Goal: Transaction & Acquisition: Purchase product/service

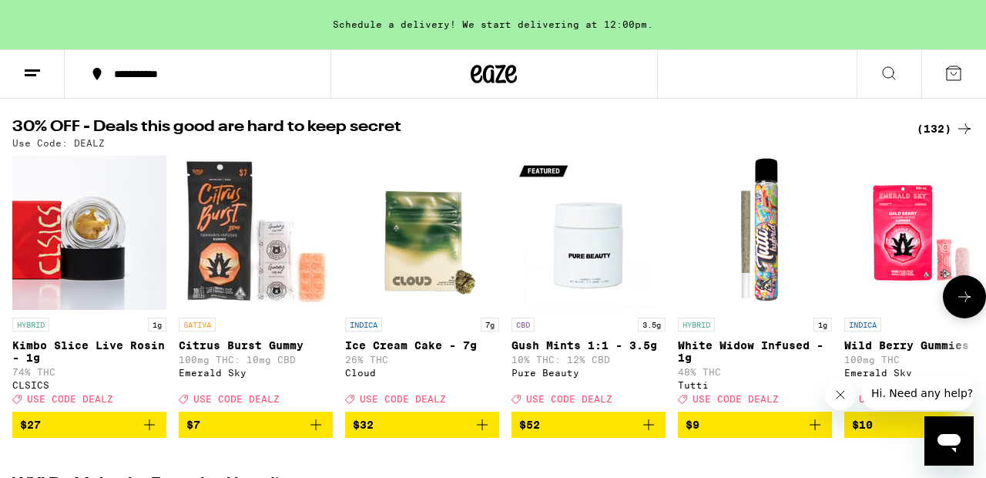
scroll to position [154, 0]
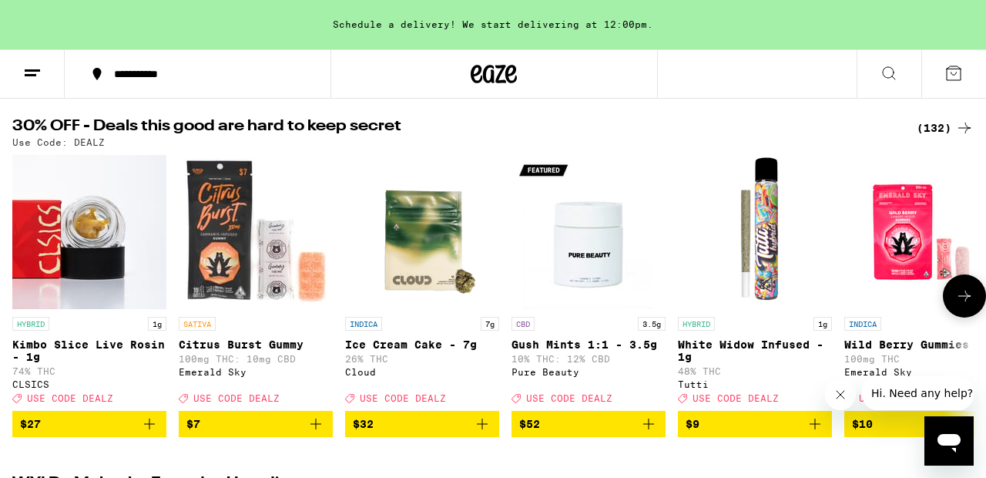
click at [816, 429] on icon "Add to bag" at bounding box center [815, 423] width 11 height 11
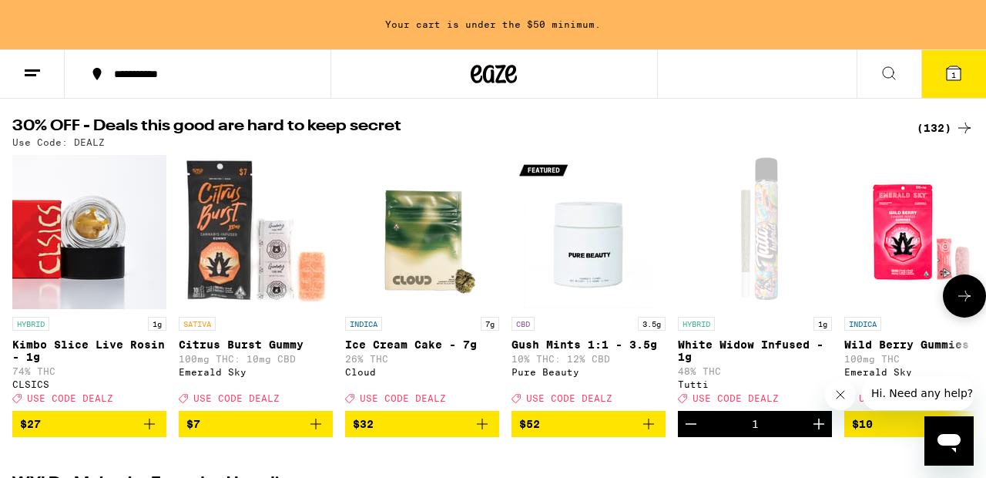
click at [816, 429] on icon "Increment" at bounding box center [819, 423] width 11 height 11
click at [967, 305] on icon at bounding box center [965, 296] width 18 height 18
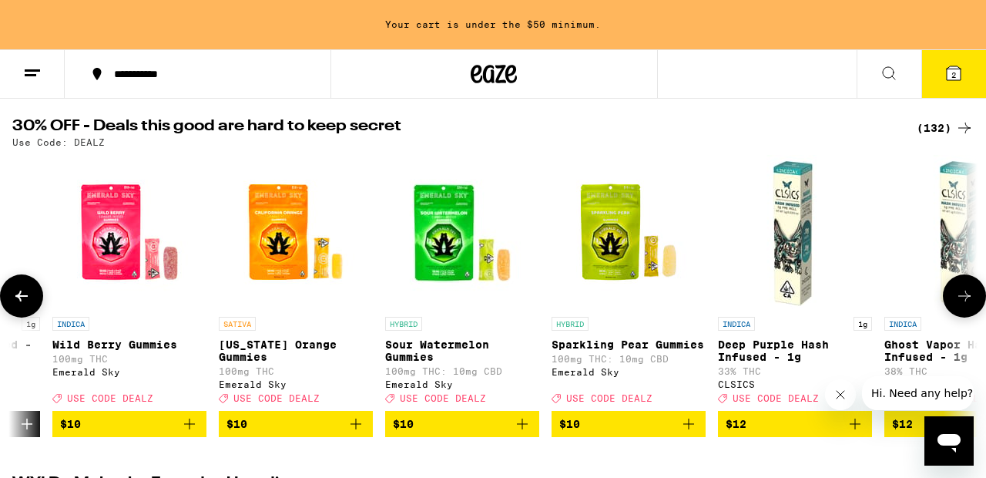
scroll to position [0, 794]
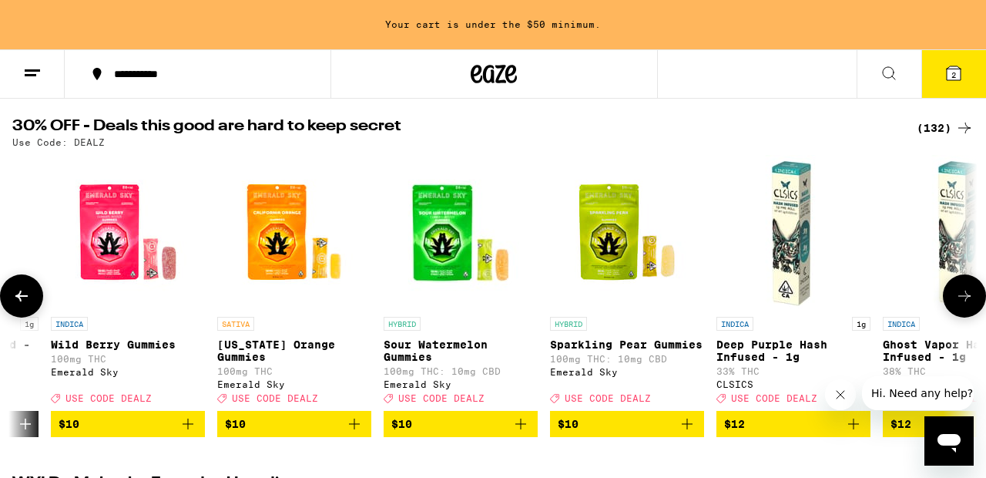
click at [966, 305] on icon at bounding box center [965, 296] width 18 height 18
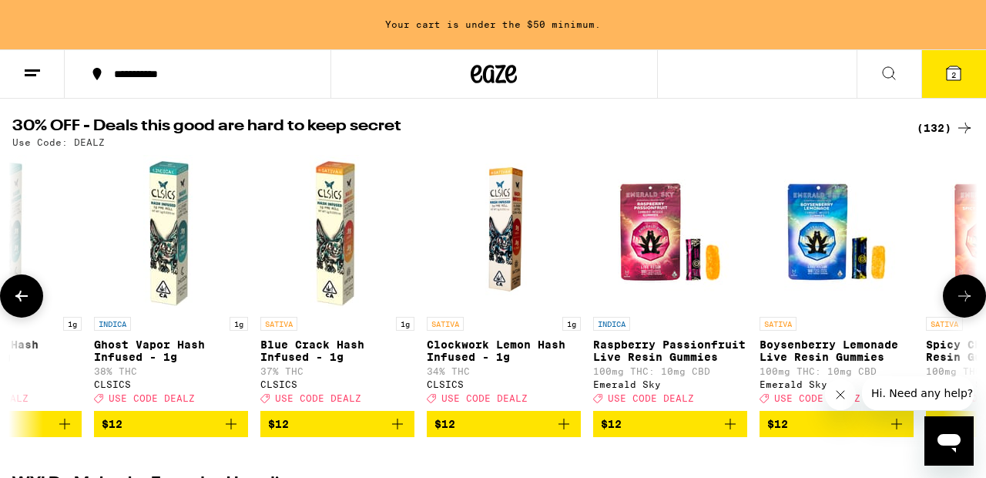
scroll to position [0, 1588]
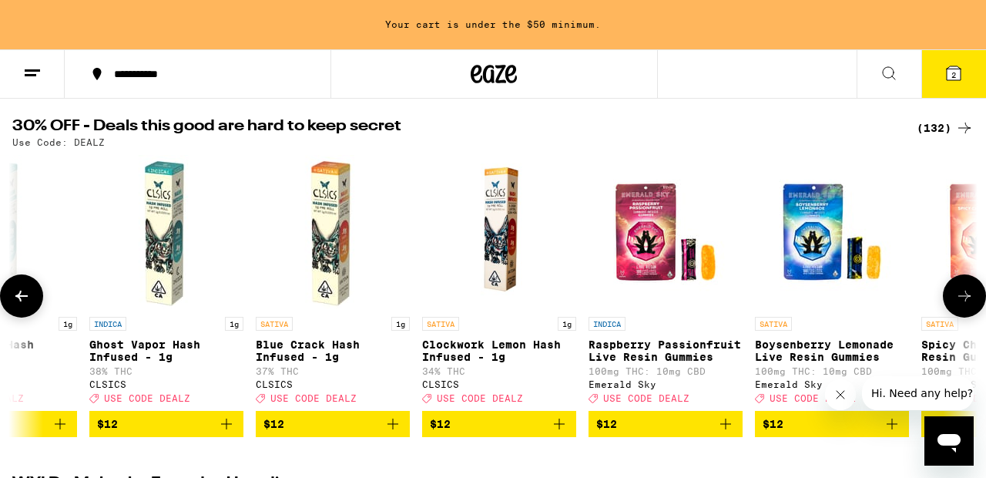
click at [966, 305] on icon at bounding box center [965, 296] width 18 height 18
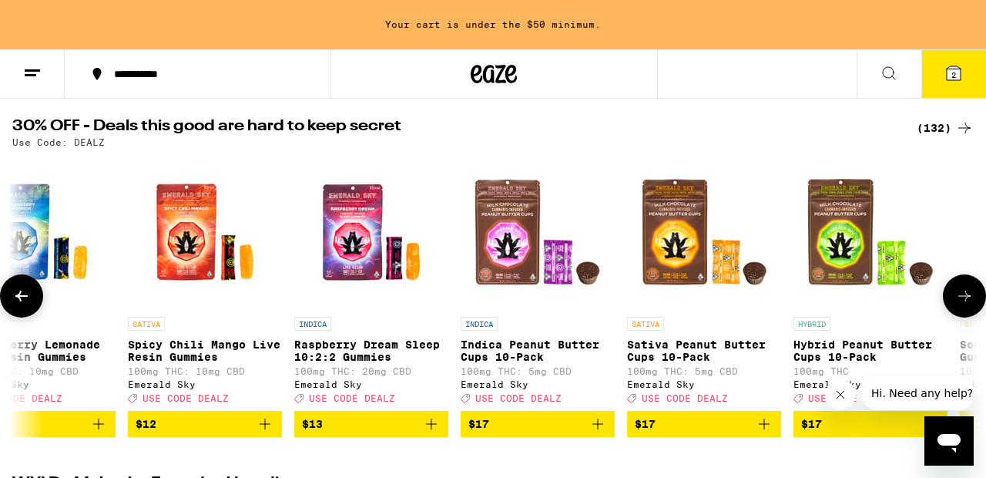
click at [966, 305] on icon at bounding box center [965, 296] width 18 height 18
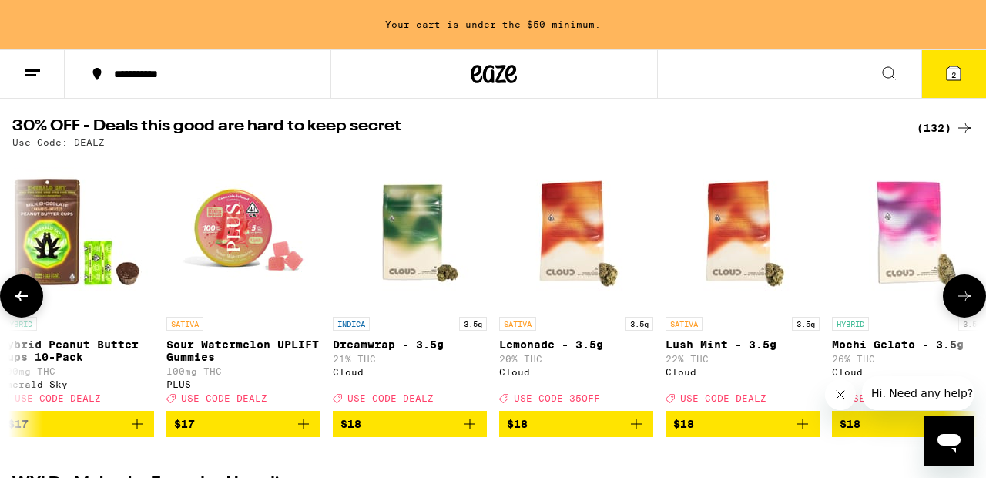
click at [966, 305] on icon at bounding box center [965, 296] width 18 height 18
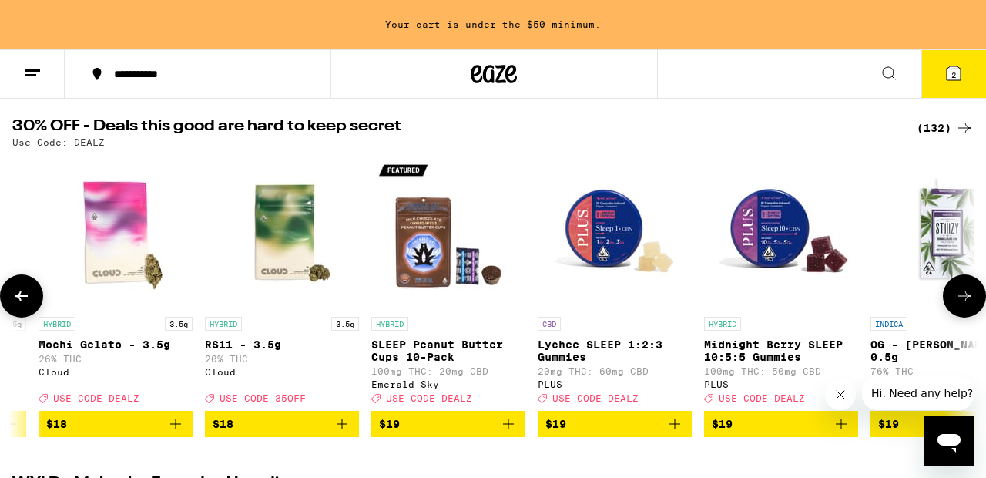
click at [966, 305] on icon at bounding box center [965, 296] width 18 height 18
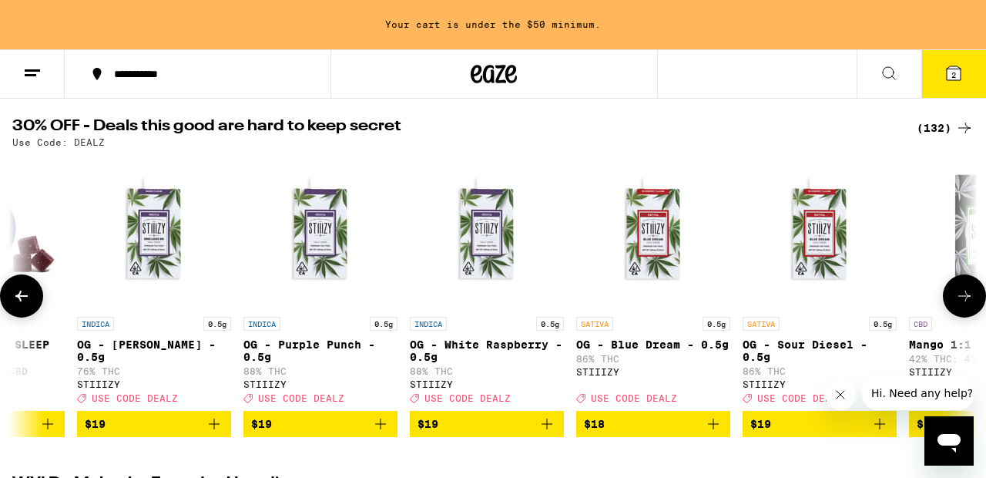
click at [966, 305] on icon at bounding box center [965, 296] width 18 height 18
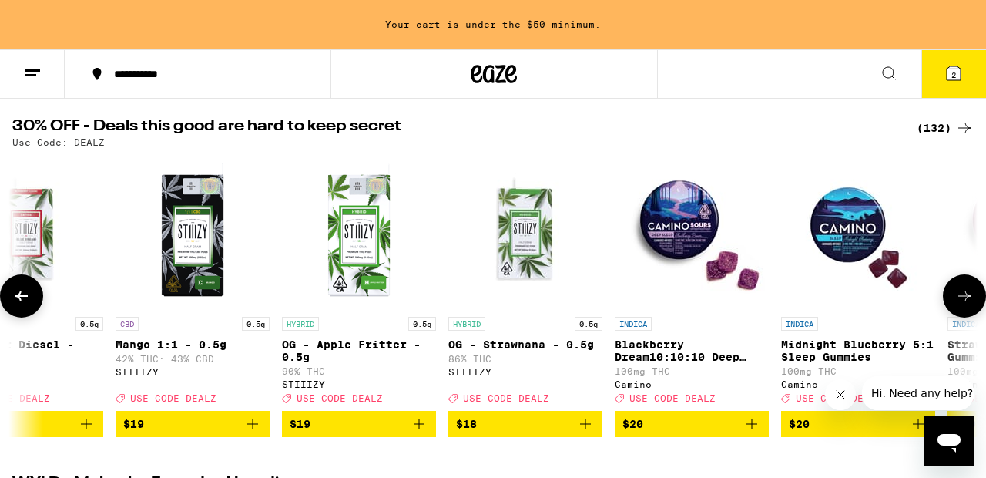
click at [966, 305] on icon at bounding box center [965, 296] width 18 height 18
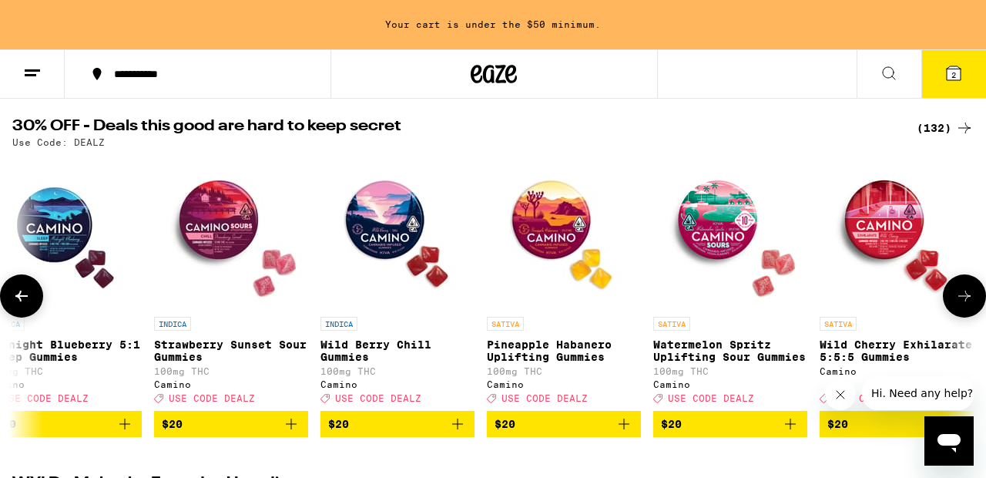
click at [966, 305] on icon at bounding box center [965, 296] width 18 height 18
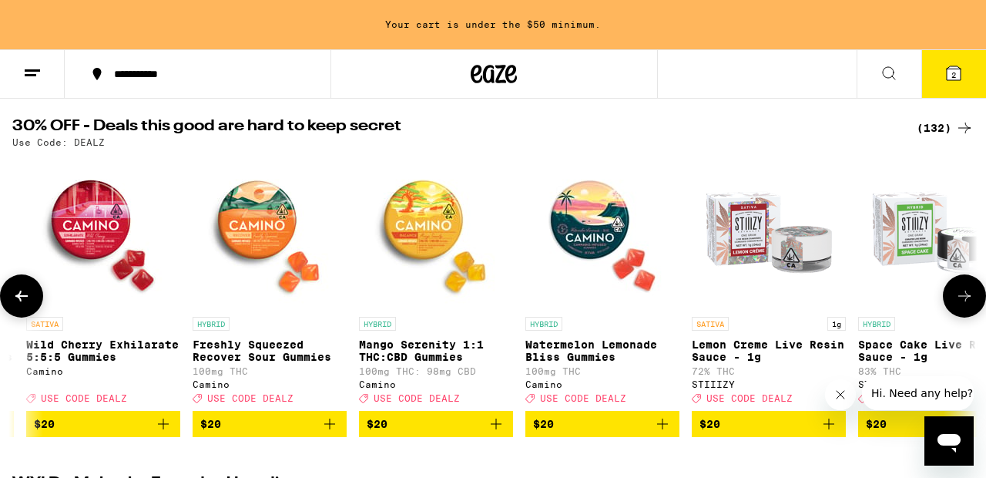
click at [966, 305] on icon at bounding box center [965, 296] width 18 height 18
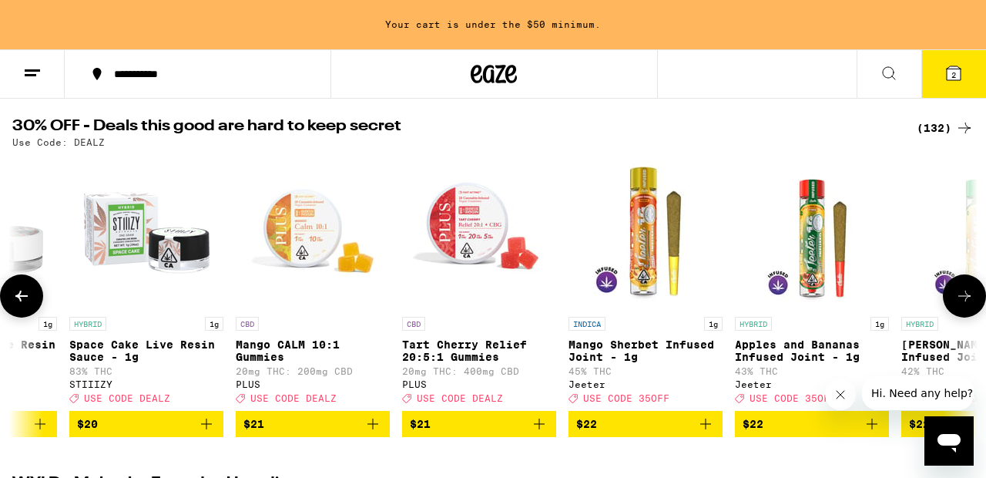
scroll to position [0, 7938]
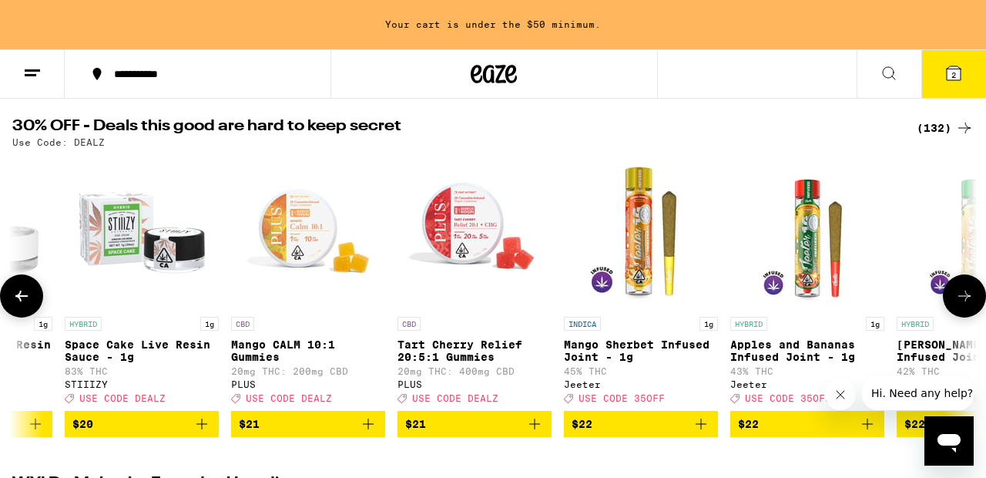
click at [966, 305] on icon at bounding box center [965, 296] width 18 height 18
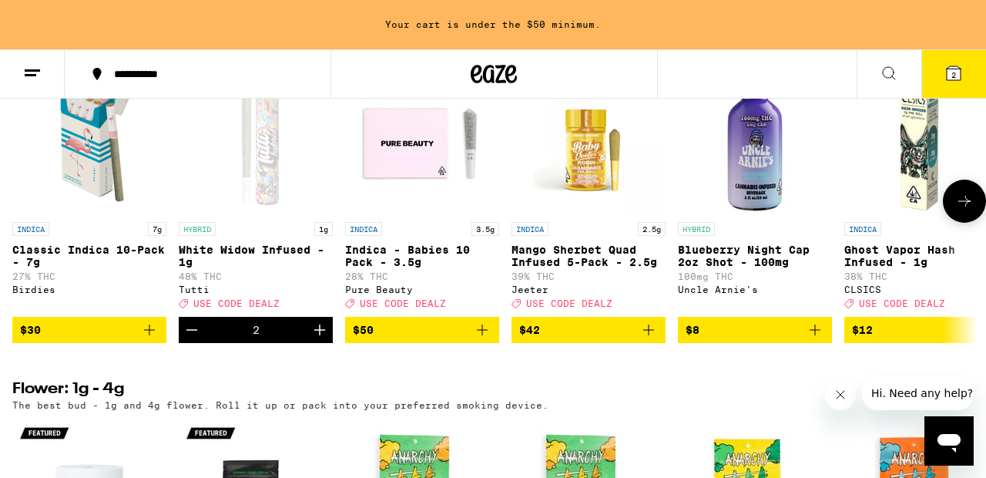
scroll to position [1295, 0]
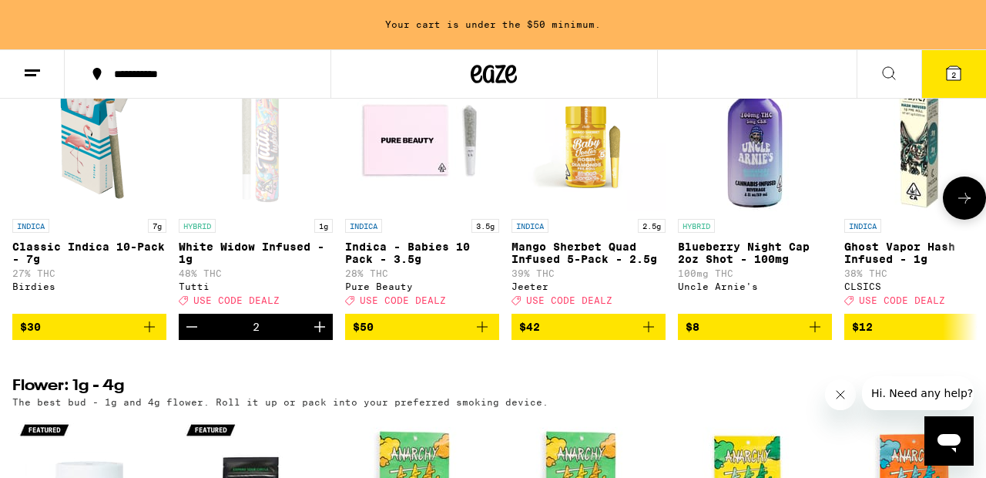
click at [482, 332] on icon "Add to bag" at bounding box center [482, 326] width 11 height 11
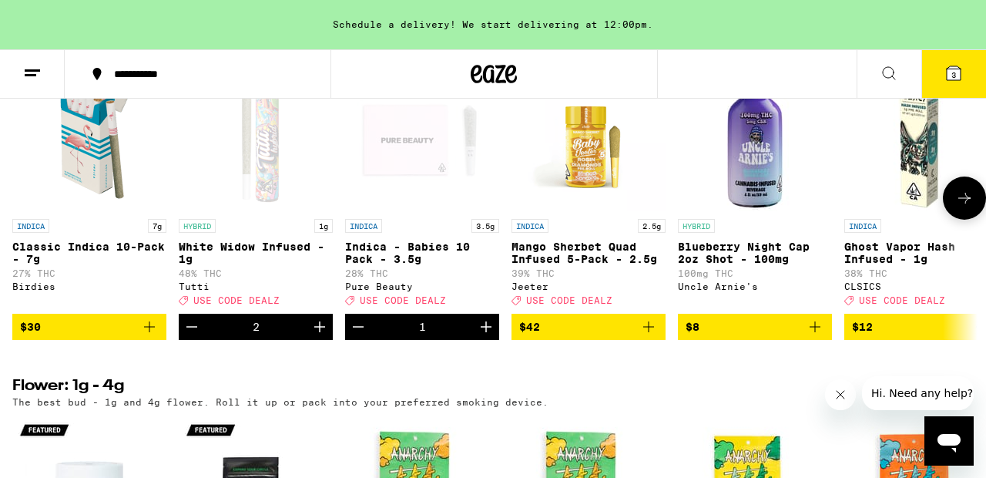
click at [650, 336] on icon "Add to bag" at bounding box center [649, 327] width 18 height 18
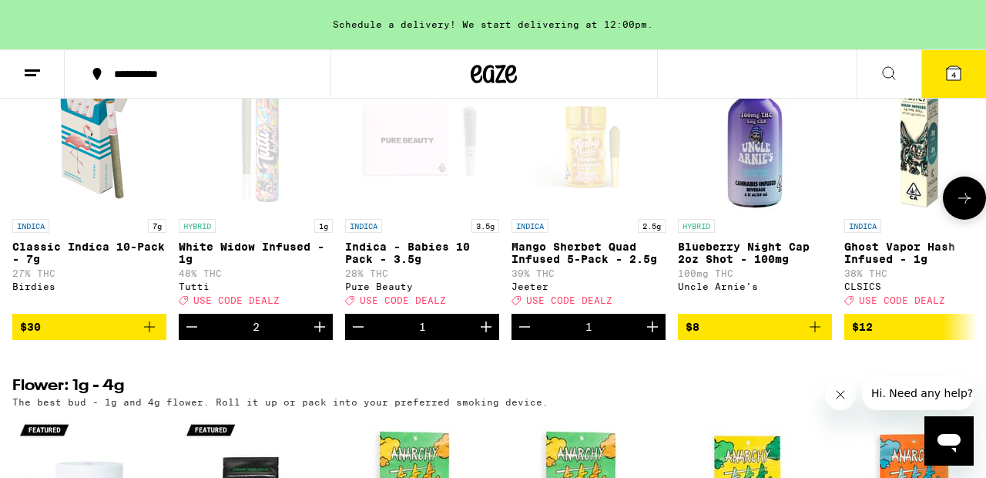
click at [815, 332] on icon "Add to bag" at bounding box center [815, 326] width 11 height 11
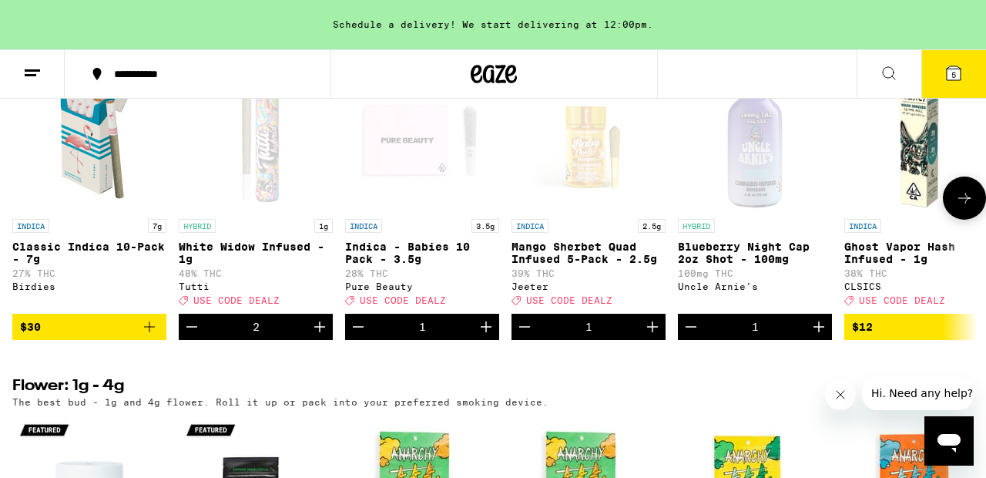
click at [973, 207] on icon at bounding box center [965, 198] width 18 height 18
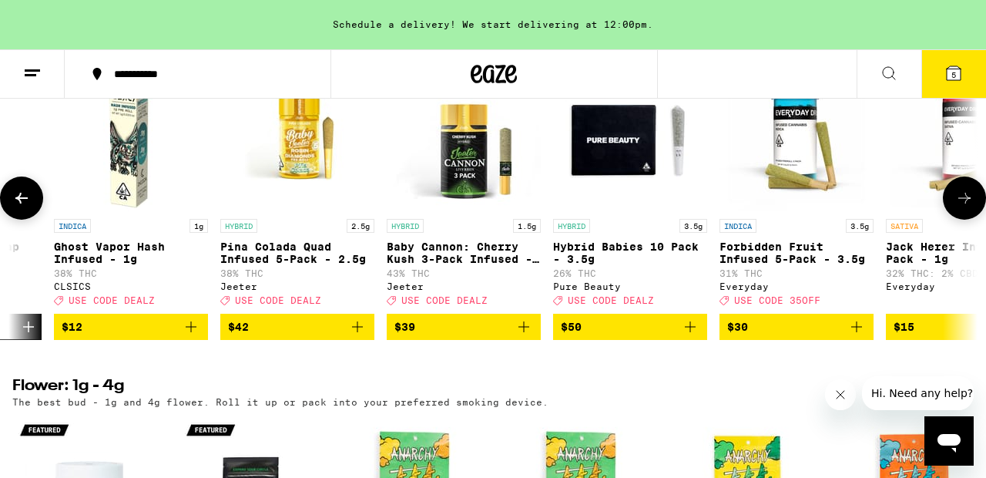
scroll to position [0, 794]
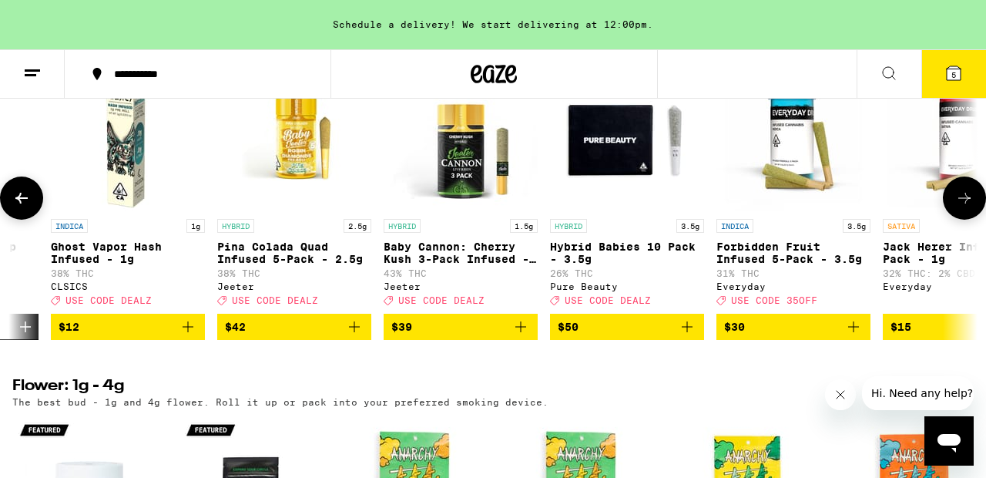
click at [519, 336] on icon "Add to bag" at bounding box center [521, 327] width 18 height 18
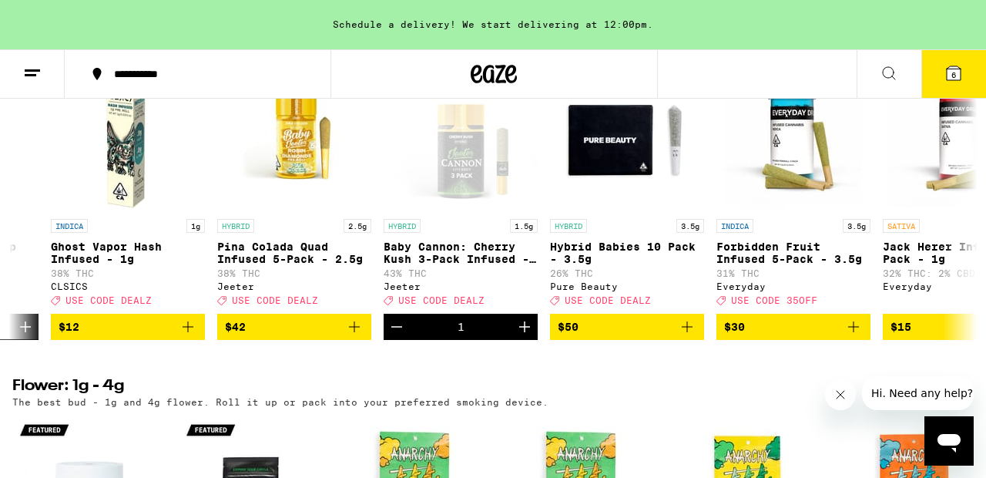
click at [953, 72] on span "6" at bounding box center [954, 74] width 5 height 9
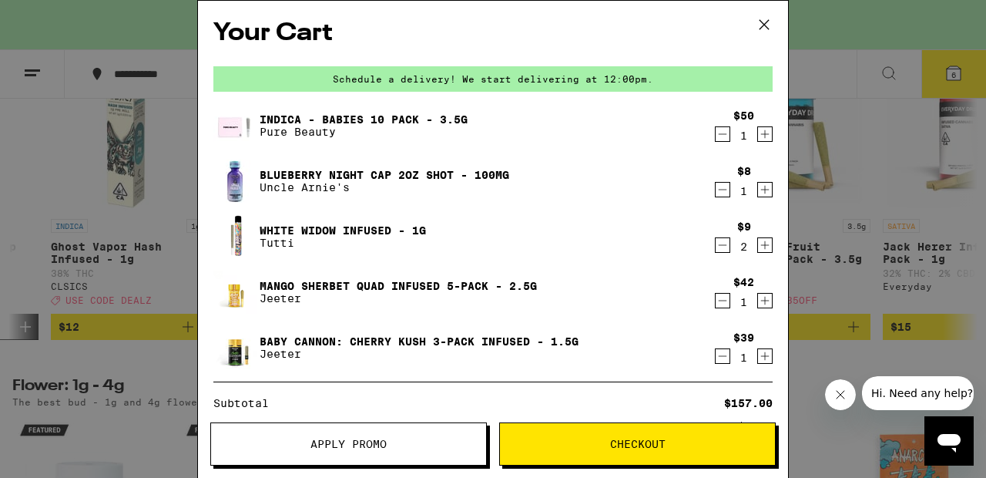
click at [352, 441] on span "Apply Promo" at bounding box center [349, 443] width 76 height 11
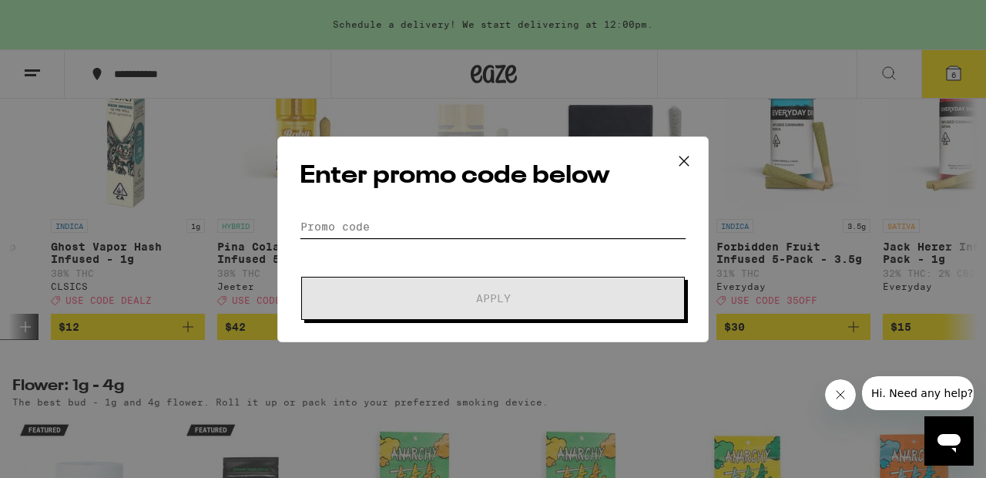
click at [351, 231] on input "Promo Code" at bounding box center [493, 226] width 387 height 23
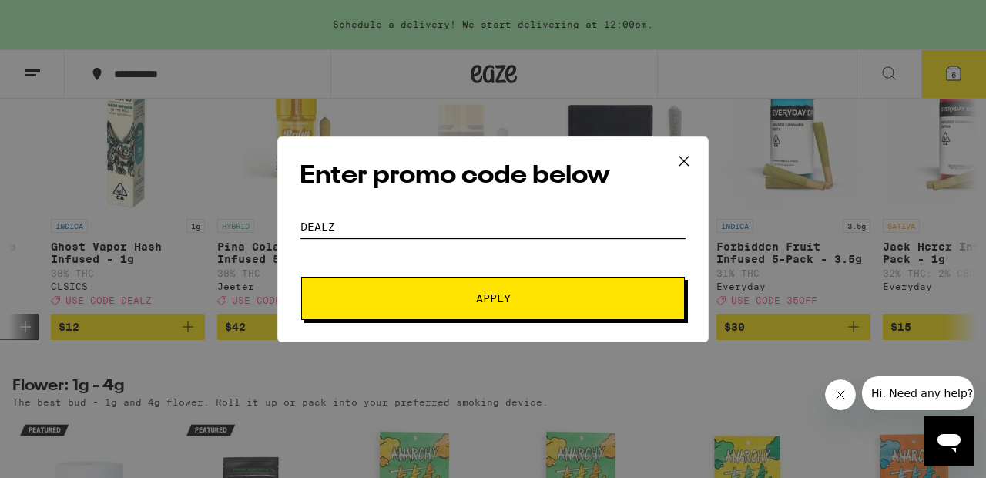
type input "dealz"
click at [561, 291] on button "Apply" at bounding box center [493, 298] width 384 height 43
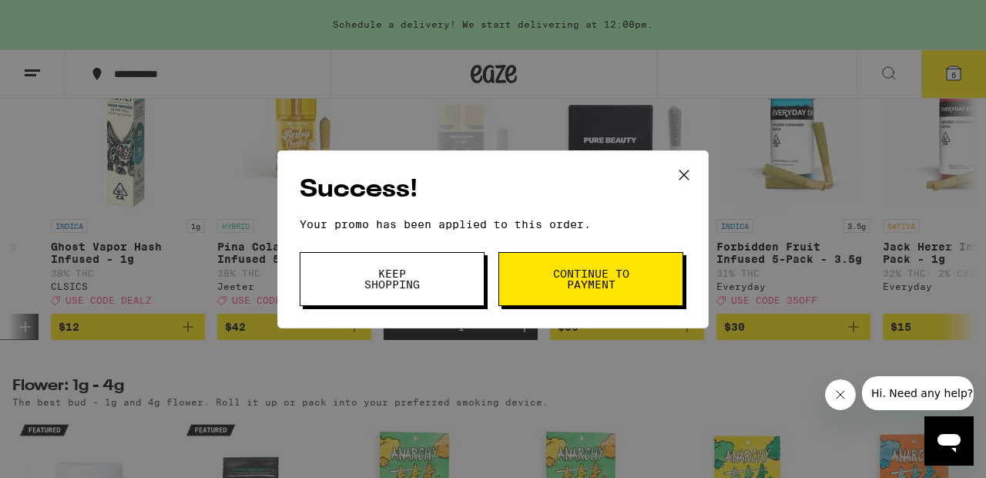
click at [611, 283] on span "Continue to payment" at bounding box center [591, 279] width 79 height 22
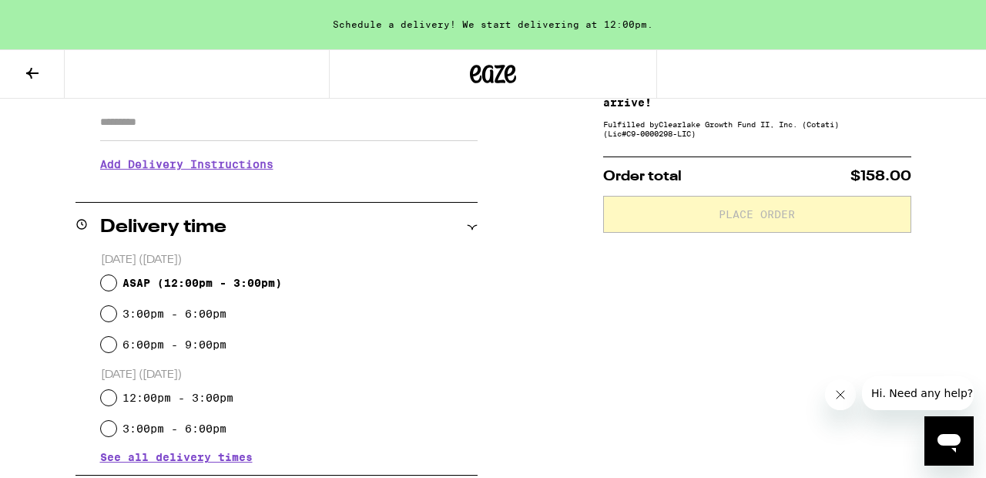
scroll to position [308, 0]
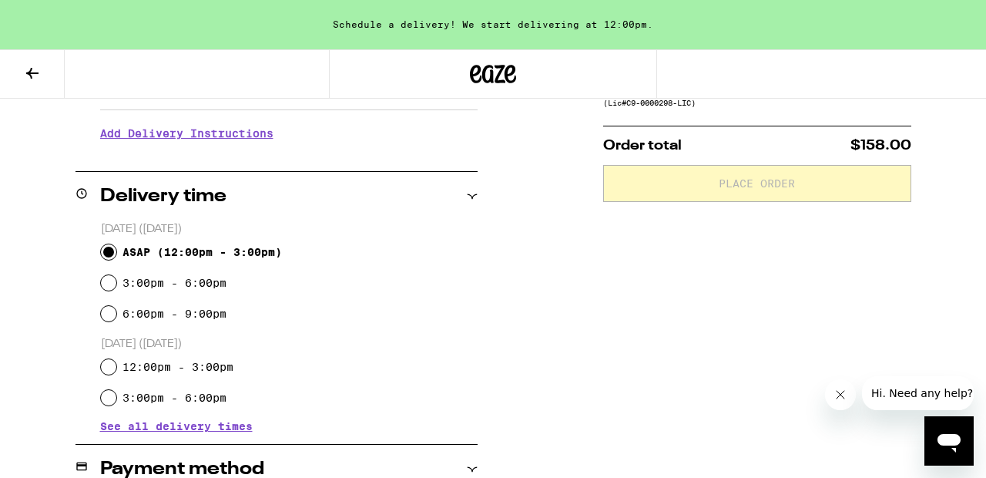
click at [111, 249] on input "ASAP ( 12:00pm - 3:00pm )" at bounding box center [108, 251] width 15 height 15
radio input "true"
click at [101, 275] on input "3:00pm - 6:00pm" at bounding box center [108, 282] width 15 height 15
radio input "true"
click at [101, 244] on input "ASAP ( 12:00pm - 3:00pm )" at bounding box center [108, 251] width 15 height 15
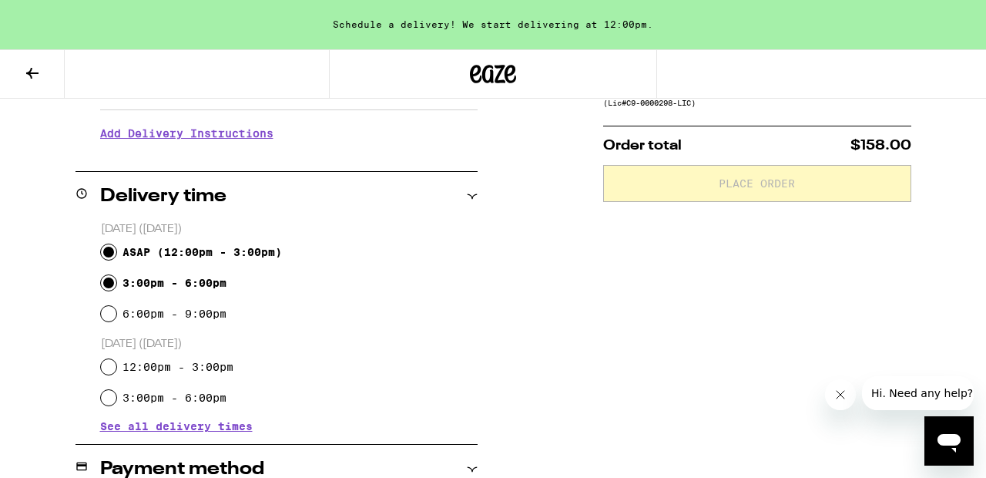
radio input "true"
click at [472, 419] on div "[DATE] ([DATE]) ASAP ( 12:00pm - 3:00pm ) 3:00pm - 6:00pm 6:00pm - 9:00pm [DATE…" at bounding box center [277, 326] width 402 height 210
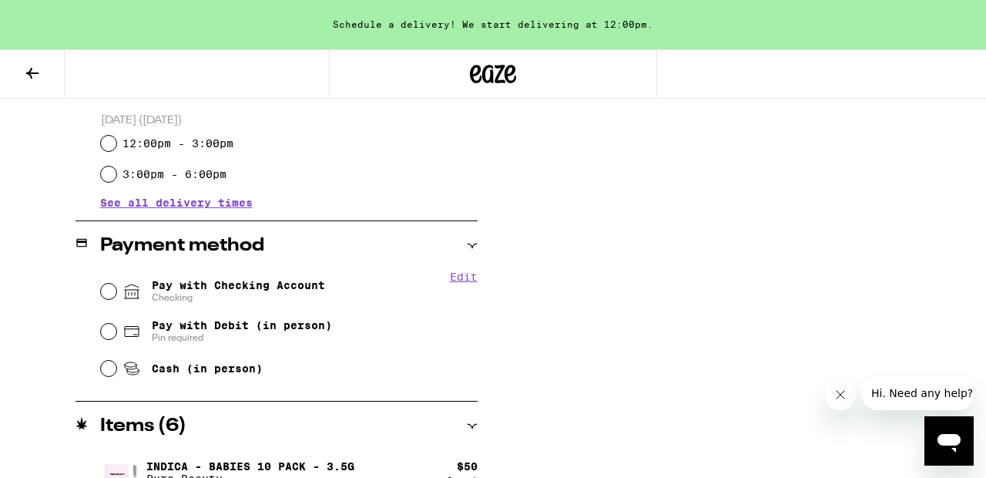
scroll to position [555, 0]
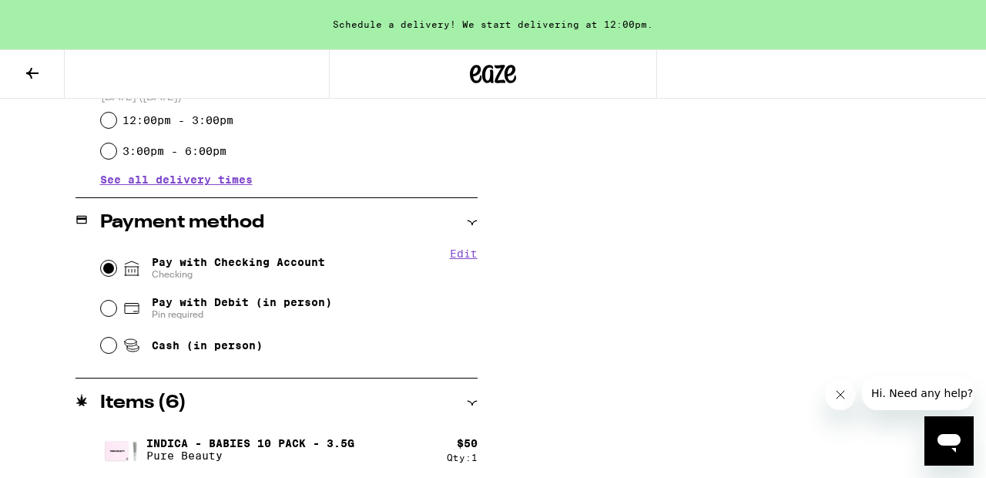
click at [109, 272] on input "Pay with Checking Account Checking" at bounding box center [108, 267] width 15 height 15
radio input "true"
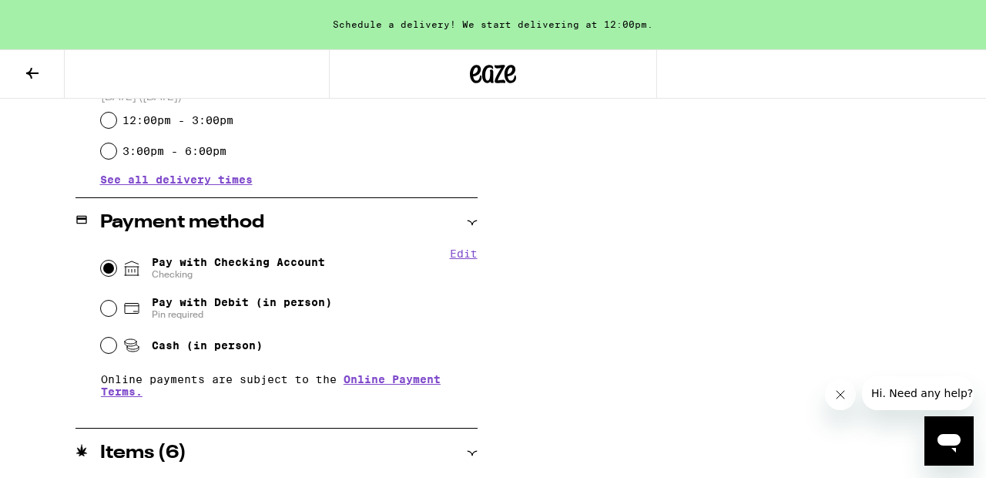
click at [491, 309] on div "**********" at bounding box center [493, 218] width 986 height 1075
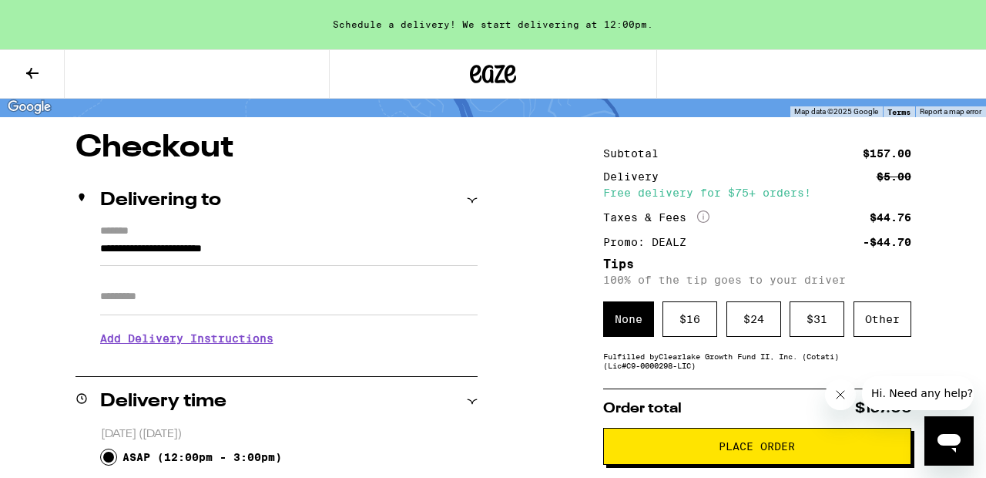
scroll to position [93, 0]
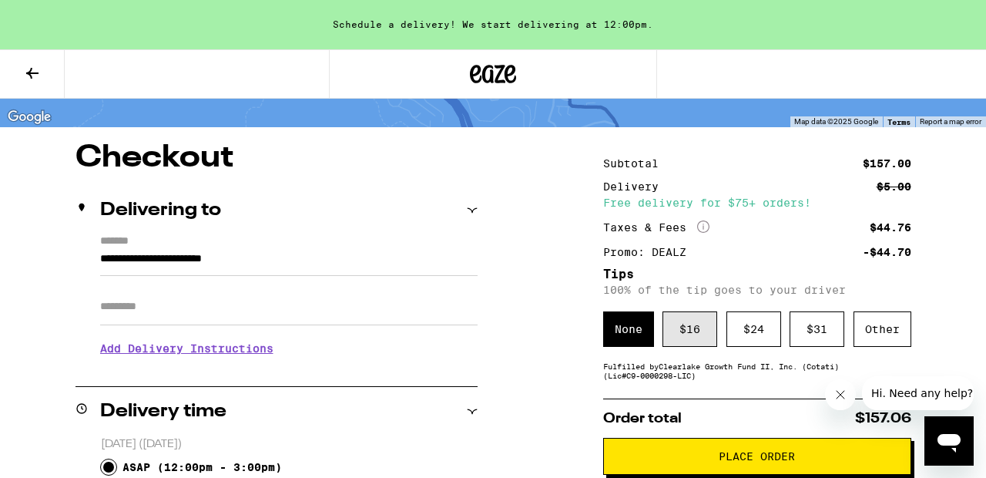
click at [685, 331] on div "$ 16" at bounding box center [690, 328] width 55 height 35
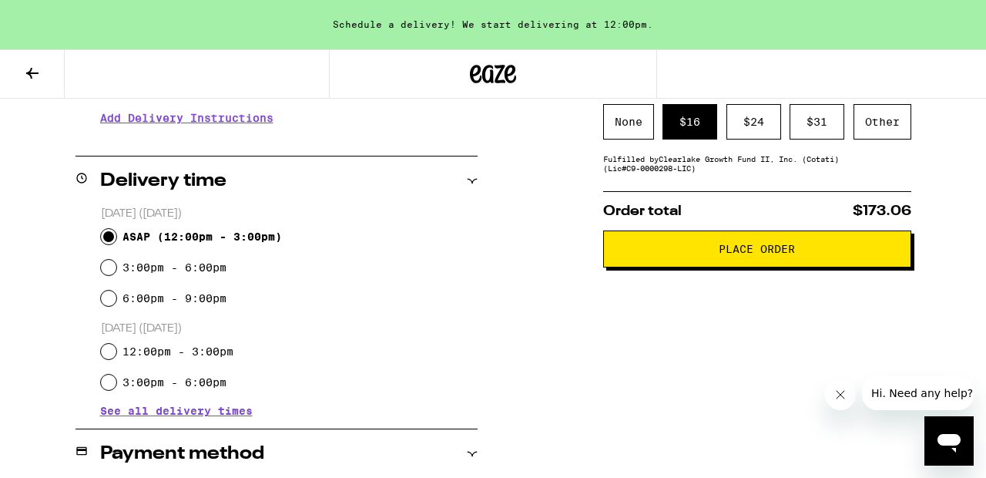
scroll to position [340, 0]
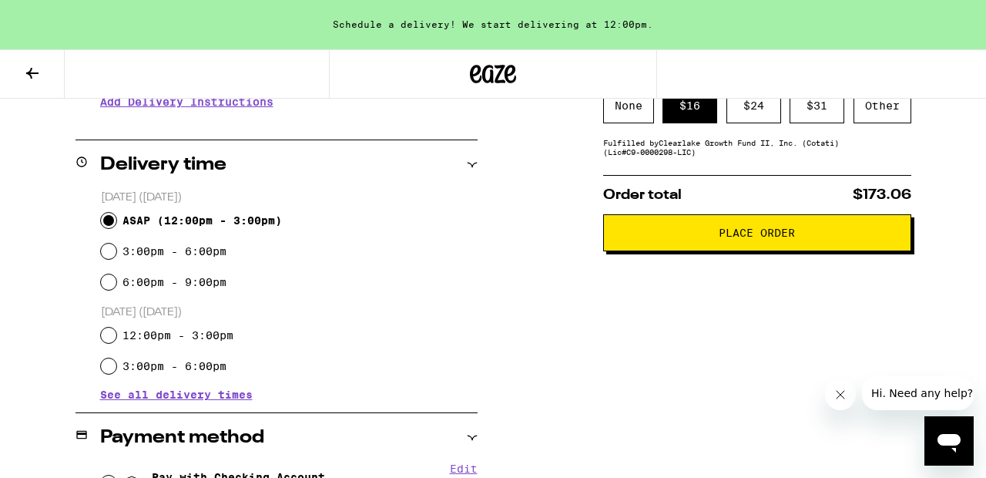
click at [753, 238] on span "Place Order" at bounding box center [757, 232] width 76 height 11
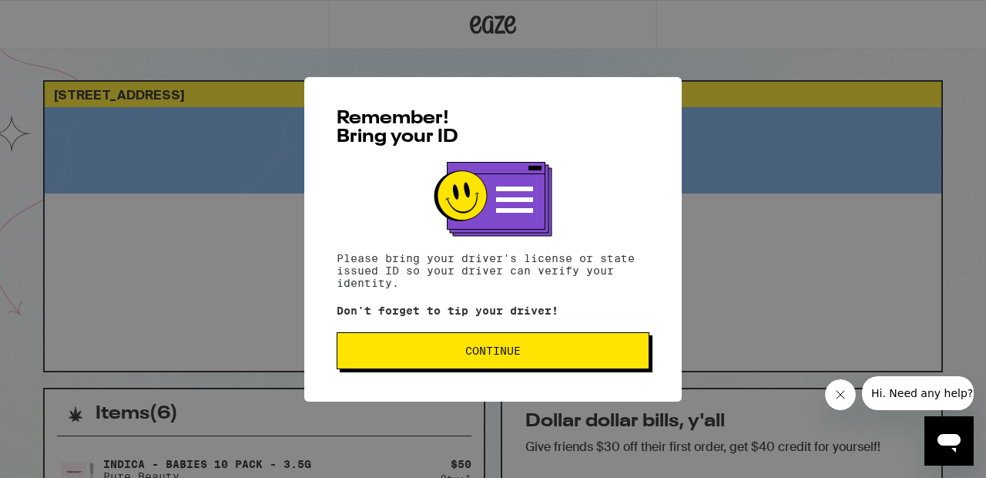
click at [508, 354] on span "Continue" at bounding box center [492, 350] width 55 height 11
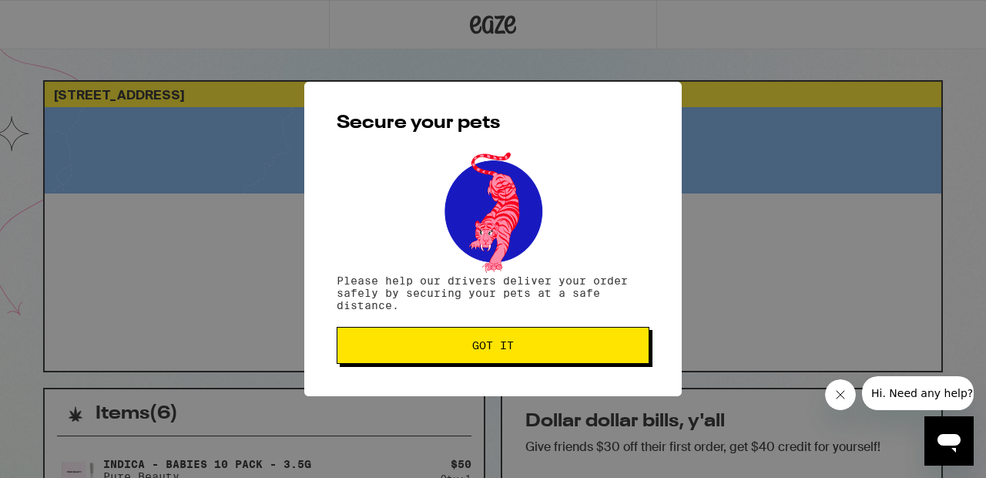
click at [508, 351] on span "Got it" at bounding box center [493, 345] width 42 height 11
